Goal: Entertainment & Leisure: Consume media (video, audio)

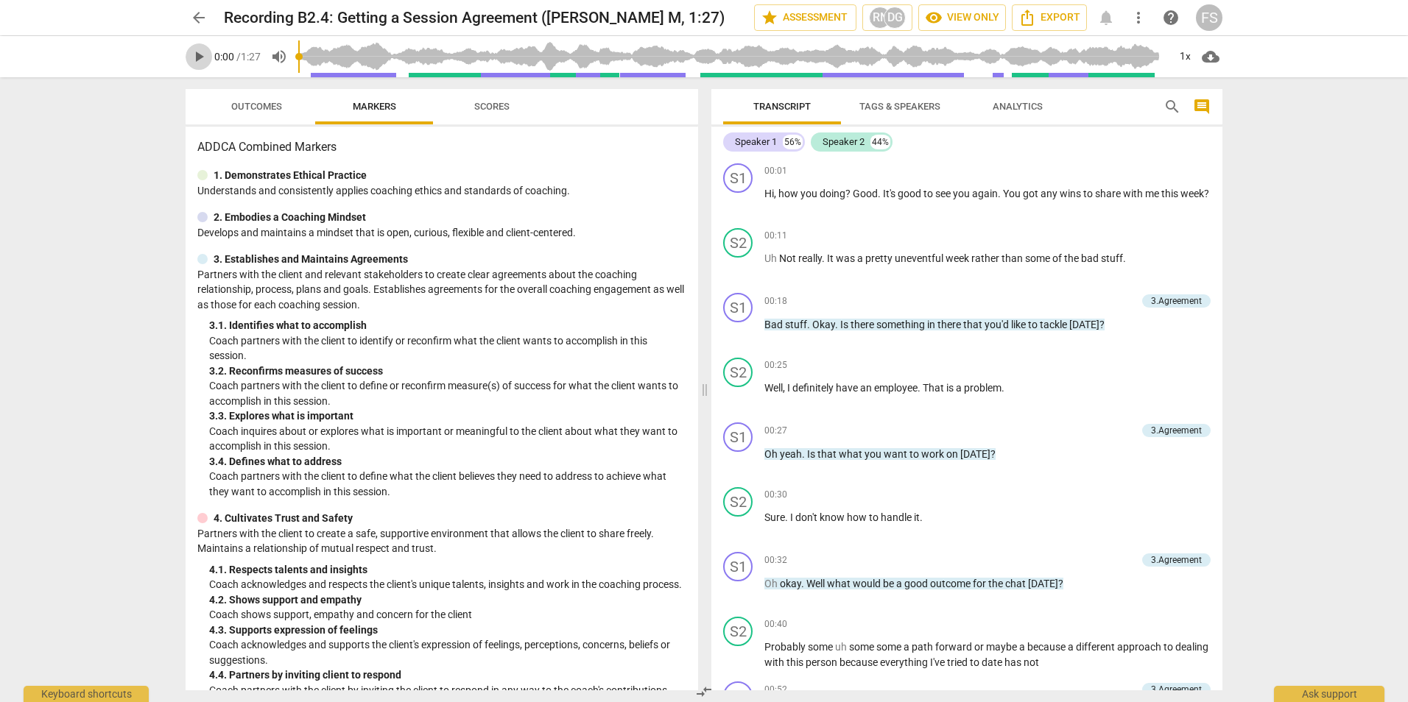
click at [205, 54] on span "play_arrow" at bounding box center [199, 57] width 18 height 18
click at [1190, 46] on div "1x" at bounding box center [1185, 57] width 28 height 24
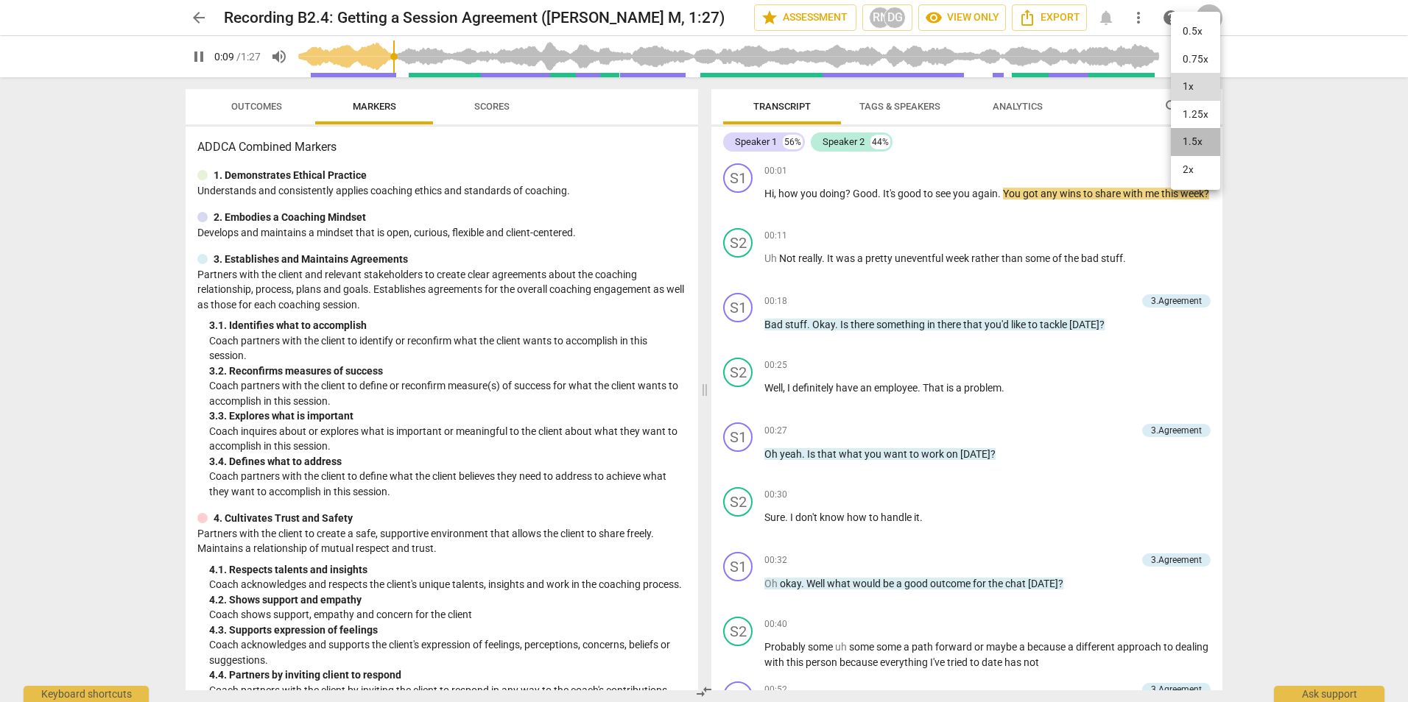
click at [1210, 135] on li "1.5x" at bounding box center [1195, 142] width 49 height 28
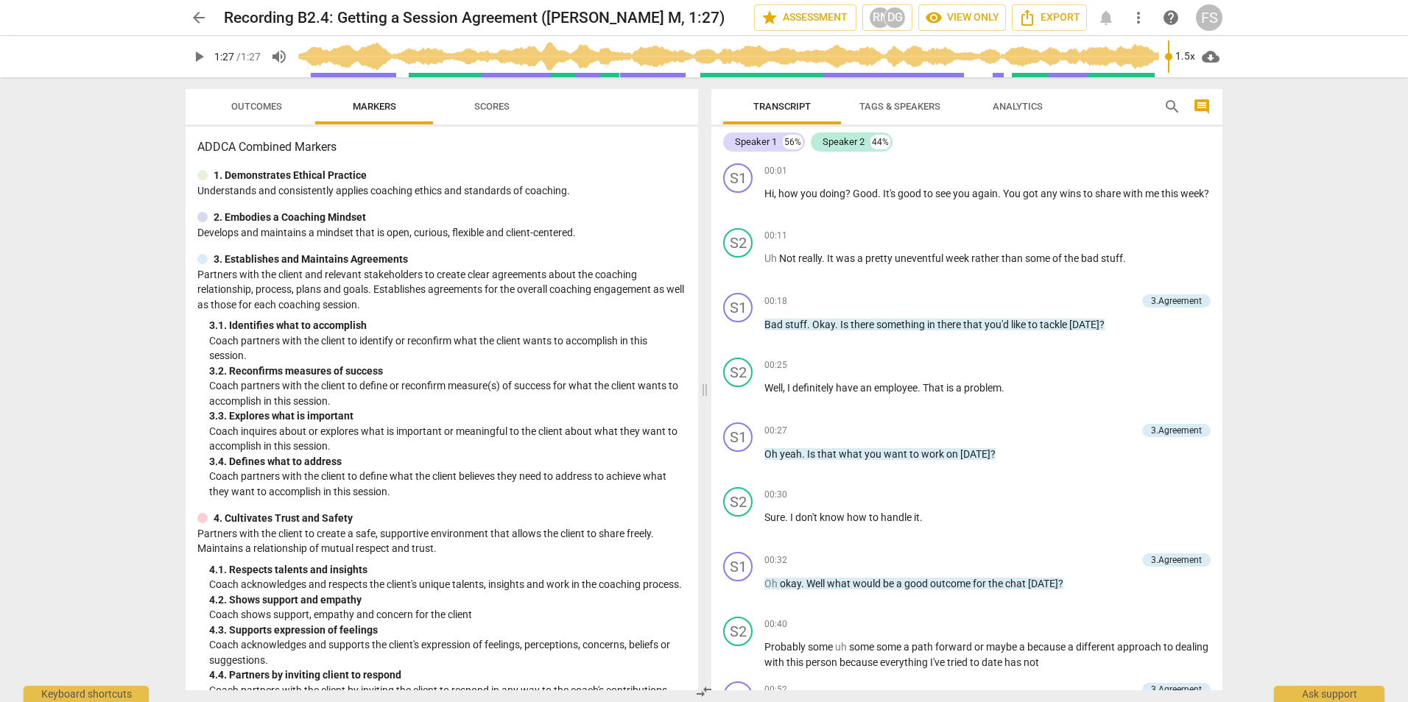
type input "87"
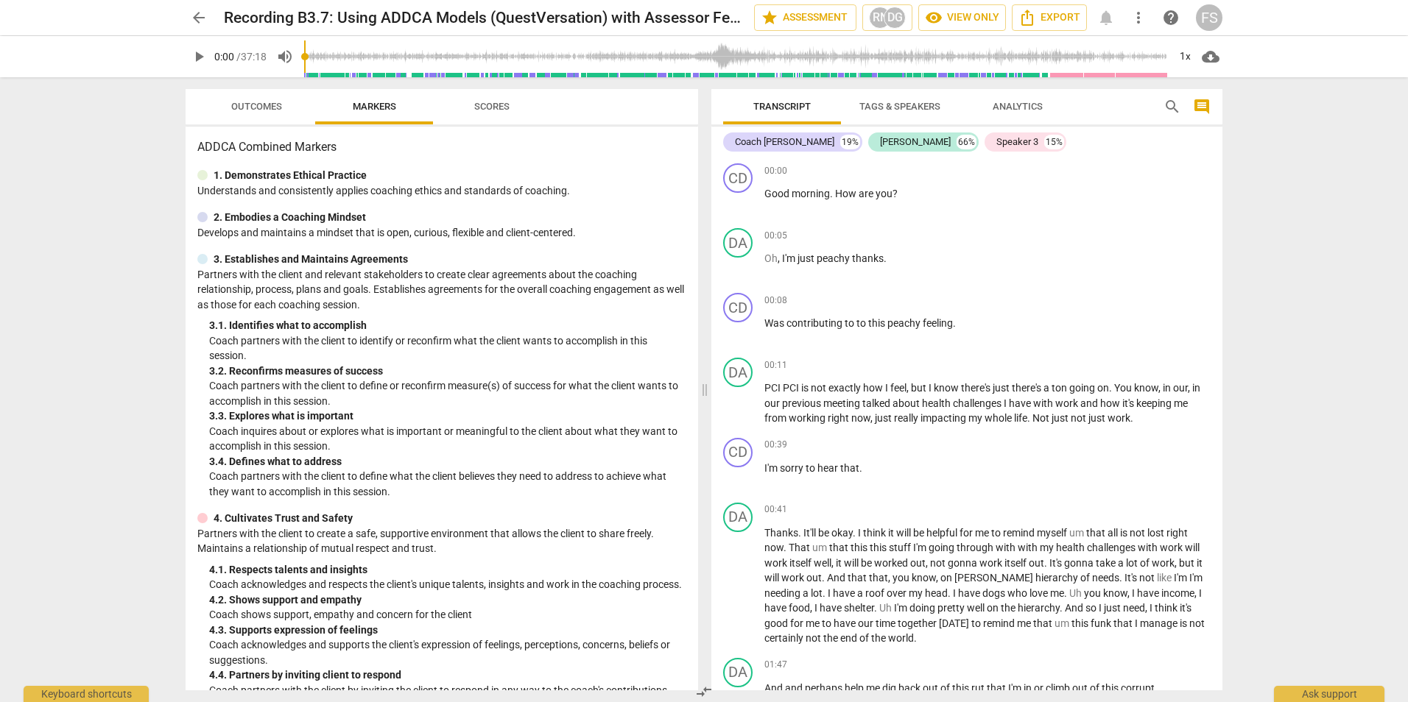
click at [198, 54] on span "play_arrow" at bounding box center [199, 57] width 18 height 18
click at [1186, 57] on div "1x" at bounding box center [1185, 57] width 28 height 24
click at [1199, 132] on li "1.5x" at bounding box center [1195, 142] width 49 height 28
click at [1185, 55] on div "1.5x" at bounding box center [1185, 57] width 28 height 24
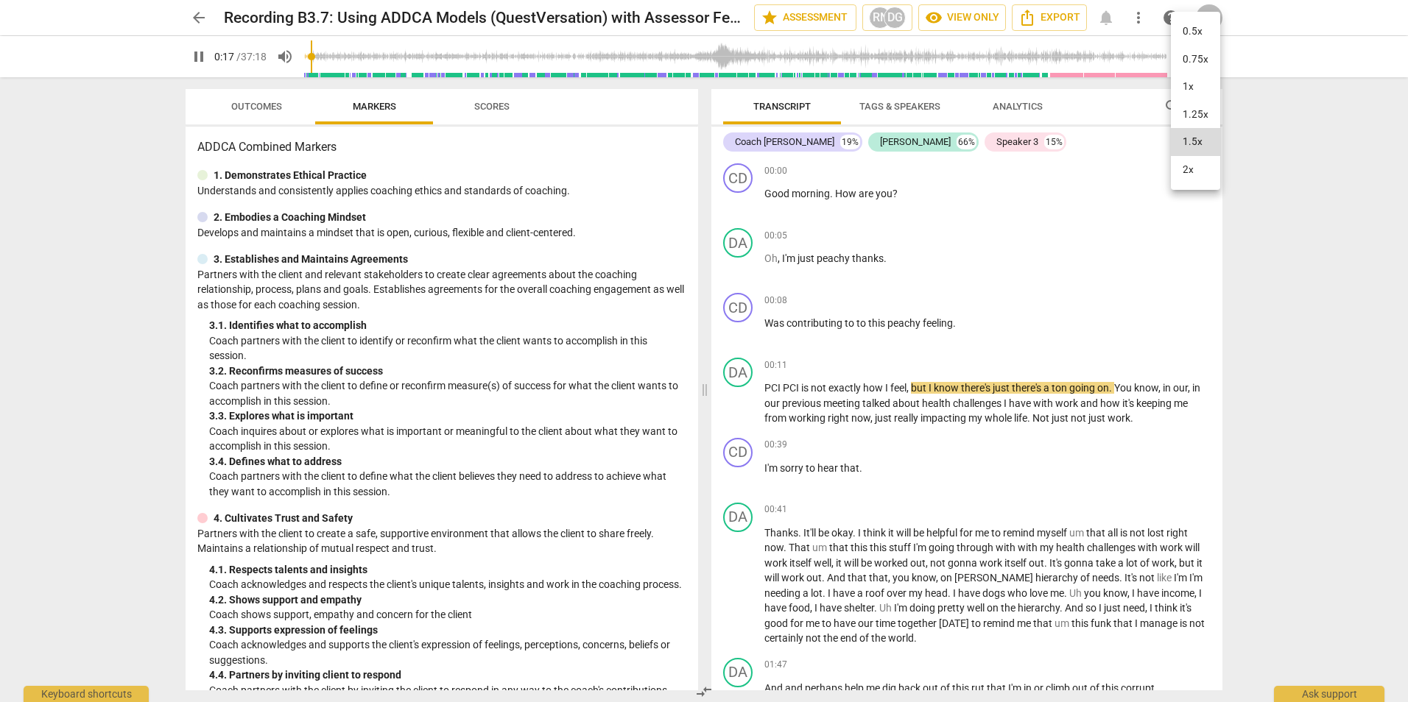
click at [1188, 163] on li "2x" at bounding box center [1195, 170] width 49 height 28
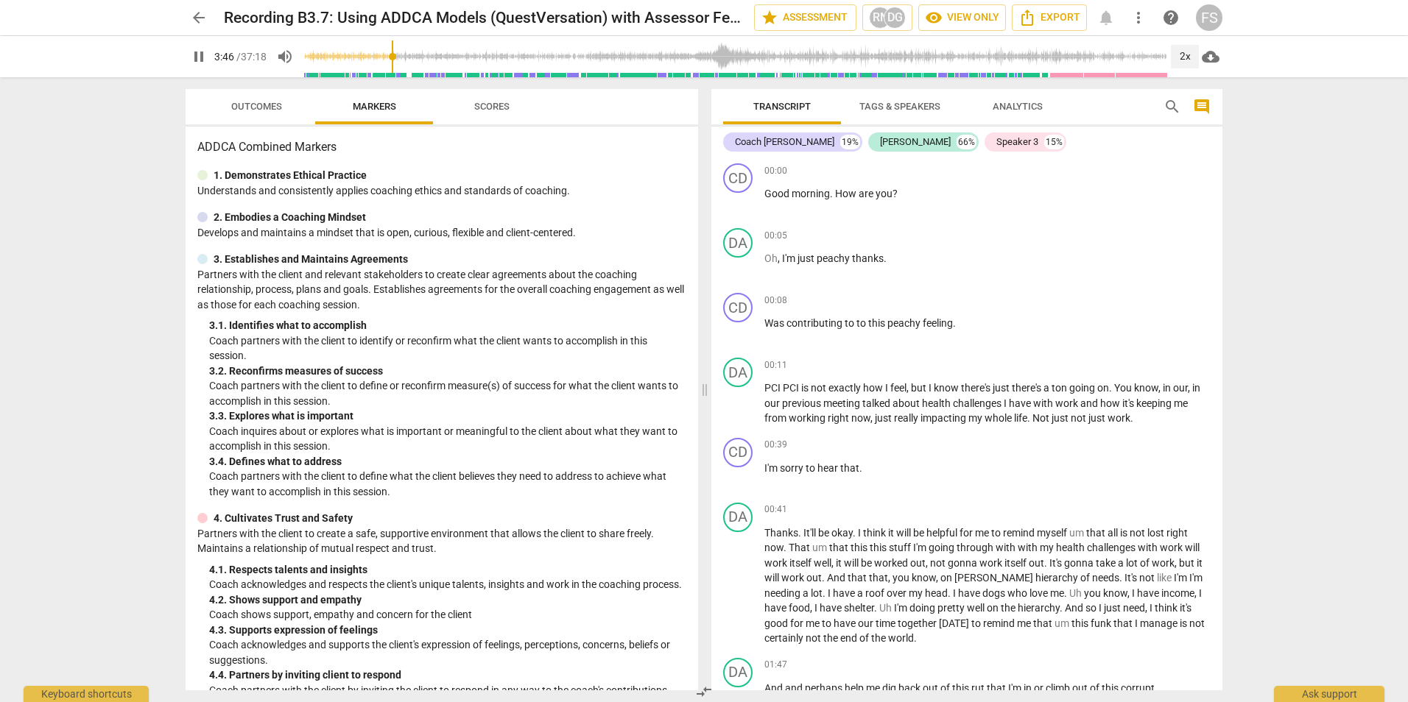
scroll to position [591, 0]
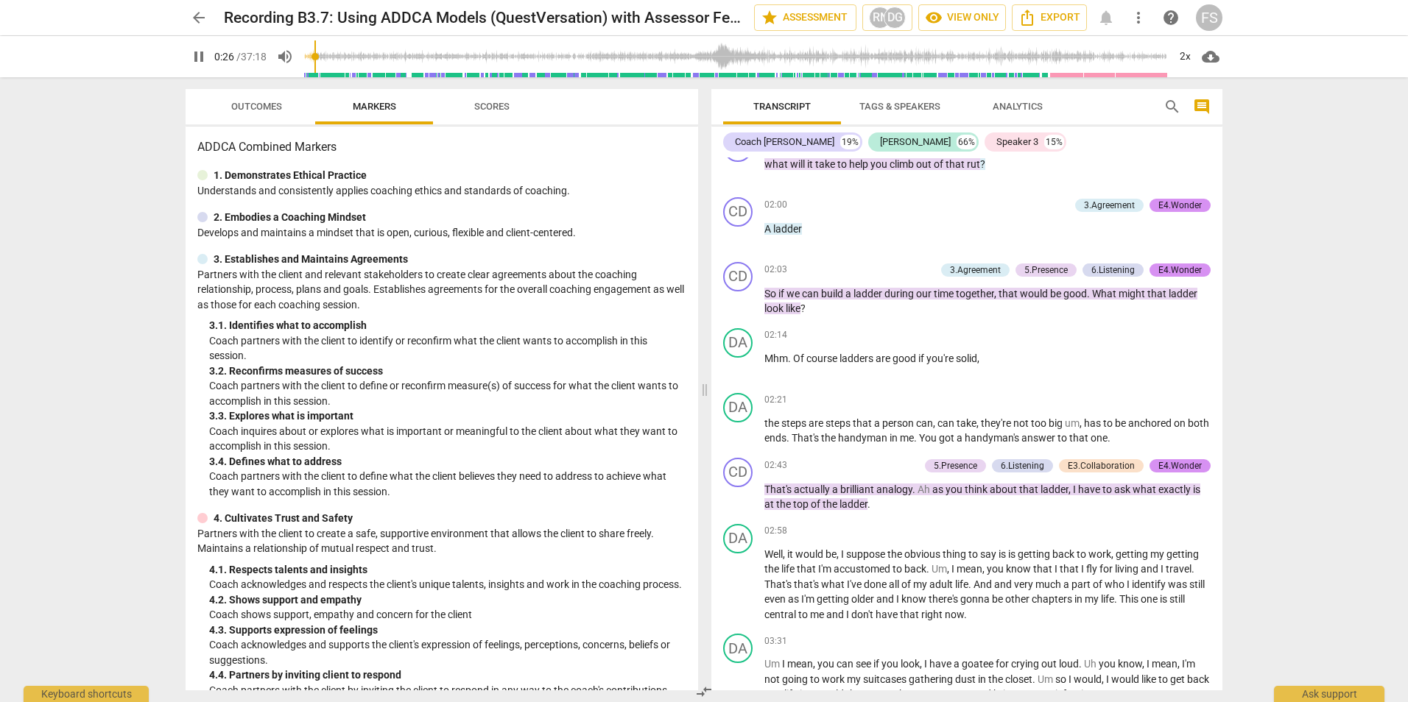
drag, startPoint x: 373, startPoint y: 57, endPoint x: 313, endPoint y: 57, distance: 60.4
click at [313, 57] on input "range" at bounding box center [736, 56] width 864 height 47
drag, startPoint x: 319, startPoint y: 52, endPoint x: 329, endPoint y: 54, distance: 10.4
click at [329, 54] on input "range" at bounding box center [736, 56] width 864 height 47
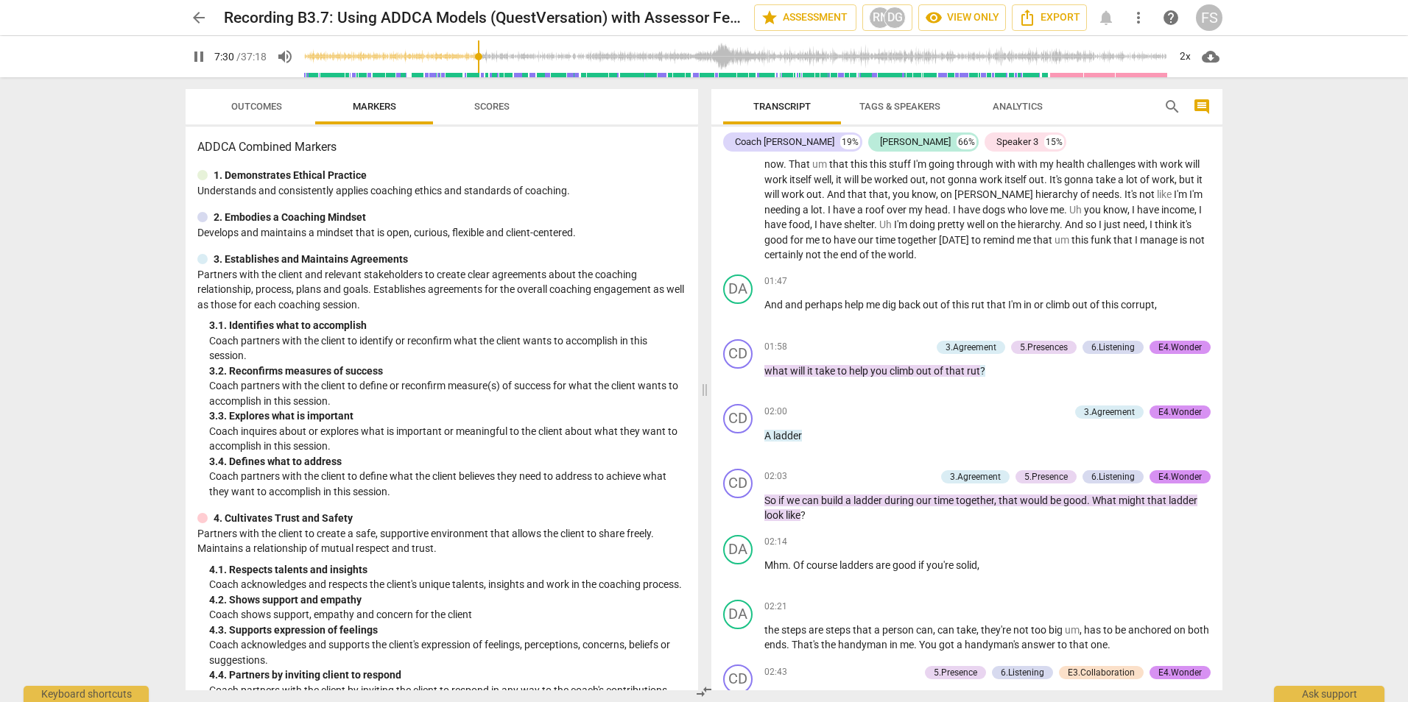
scroll to position [2104, 0]
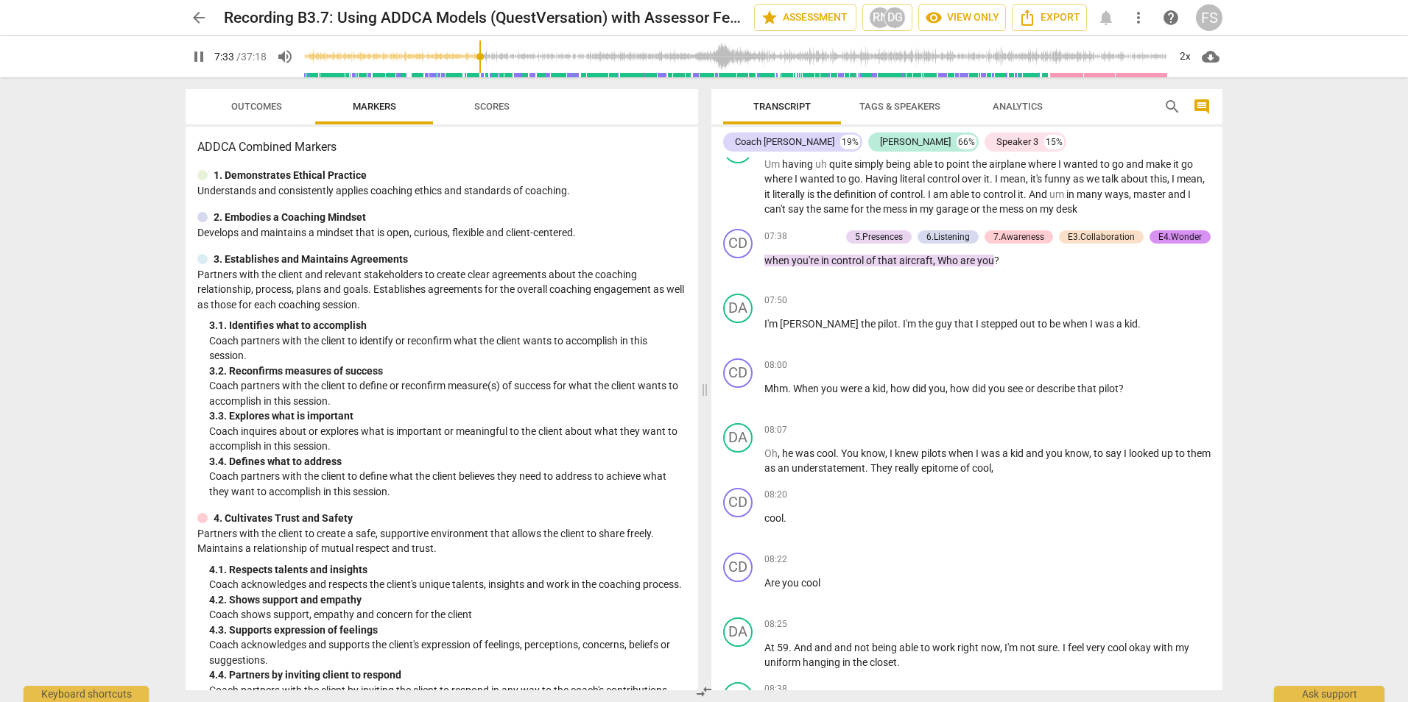
click at [197, 61] on span "pause" at bounding box center [199, 57] width 18 height 18
type input "454"
